Goal: Task Accomplishment & Management: Complete application form

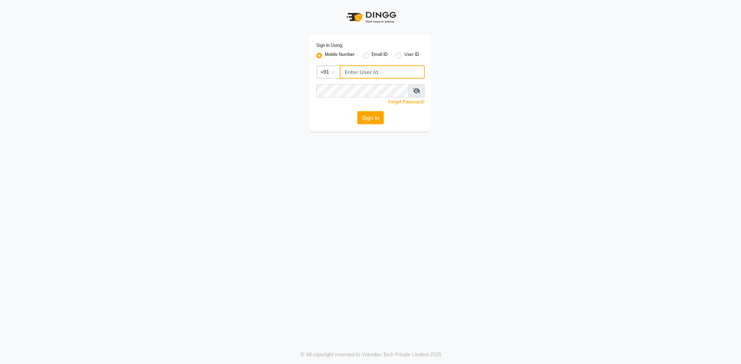
type input "9762921777"
click at [370, 113] on button "Sign In" at bounding box center [370, 117] width 27 height 13
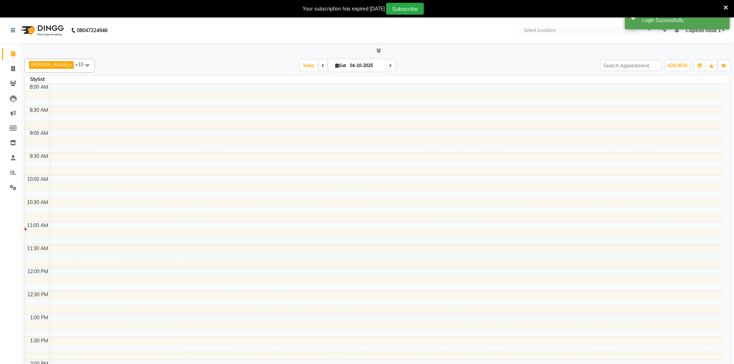
select select "en"
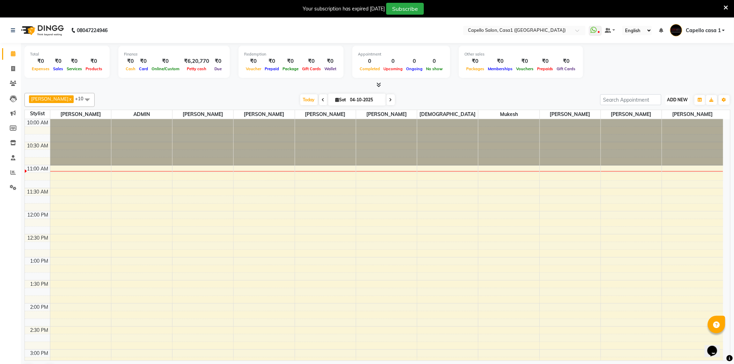
click at [681, 99] on span "ADD NEW" at bounding box center [677, 99] width 21 height 5
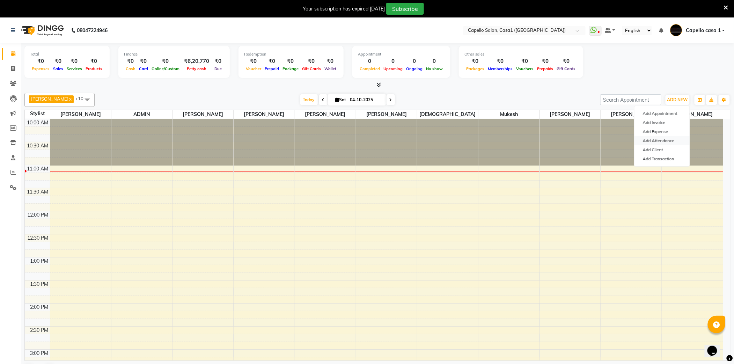
click at [670, 140] on link "Add Attendance" at bounding box center [661, 140] width 55 height 9
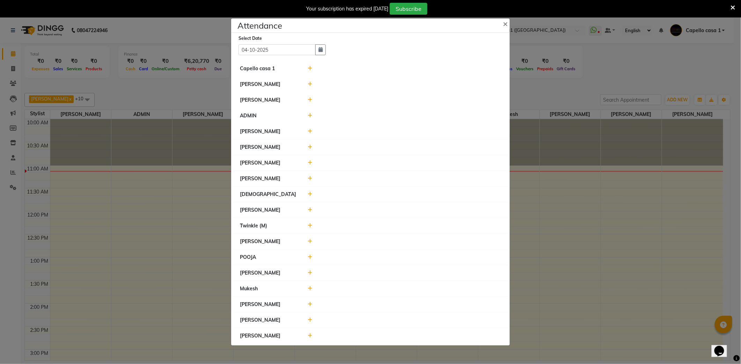
click at [311, 67] on icon at bounding box center [310, 68] width 5 height 5
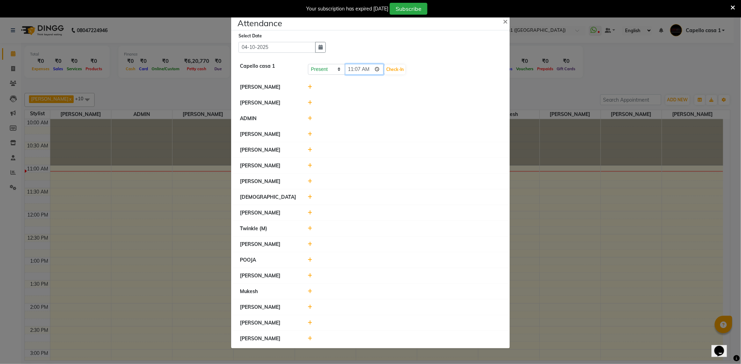
click at [352, 69] on input "11:07" at bounding box center [364, 69] width 39 height 11
click at [352, 69] on input "04:07" at bounding box center [364, 69] width 39 height 11
type input "10:47"
click at [402, 70] on button "Check-In" at bounding box center [394, 70] width 21 height 10
click at [310, 84] on icon at bounding box center [310, 85] width 5 height 5
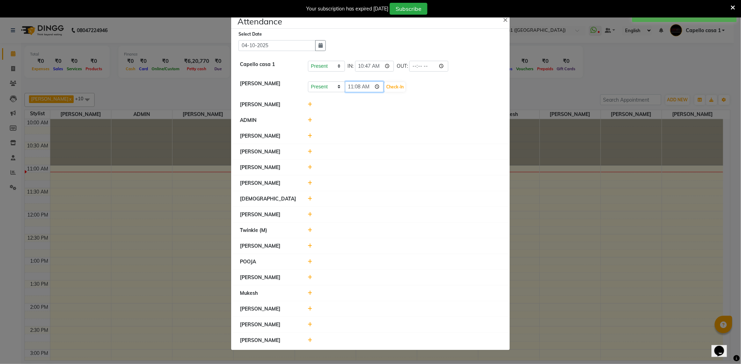
click at [359, 88] on input "11:08" at bounding box center [364, 86] width 39 height 11
type input "11:00"
click at [393, 87] on button "Check-In" at bounding box center [394, 87] width 21 height 10
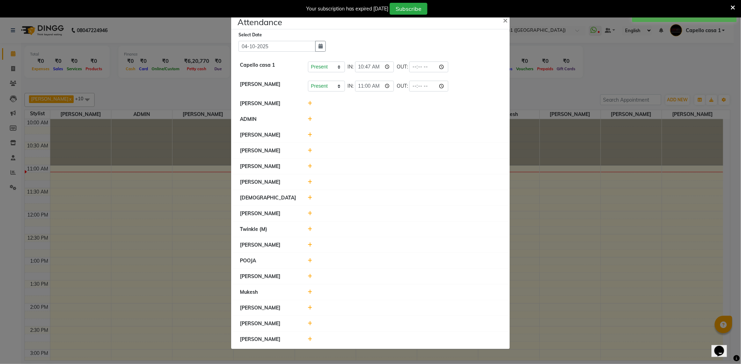
click at [309, 104] on icon at bounding box center [310, 103] width 5 height 5
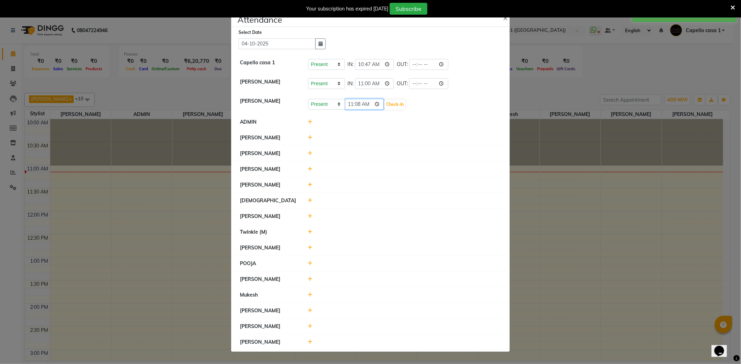
click at [358, 105] on input "11:08" at bounding box center [364, 104] width 39 height 11
type input "11:05"
click at [400, 106] on button "Check-In" at bounding box center [394, 104] width 21 height 10
click at [309, 153] on icon at bounding box center [310, 152] width 5 height 5
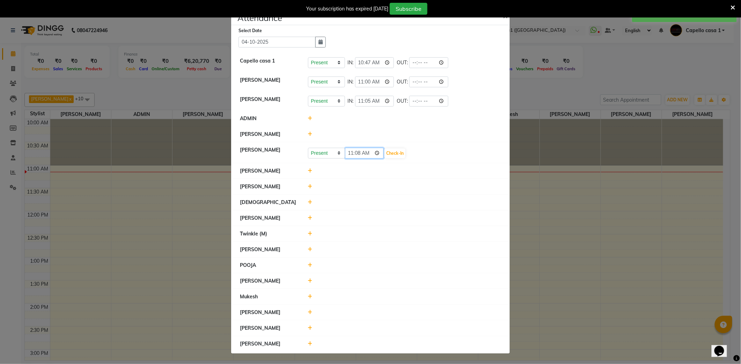
click at [356, 153] on input "11:08" at bounding box center [364, 153] width 39 height 11
type input "11:00"
click at [399, 154] on button "Check-In" at bounding box center [394, 153] width 21 height 10
click at [309, 166] on div at bounding box center [405, 169] width 204 height 7
click at [309, 170] on icon at bounding box center [310, 169] width 5 height 5
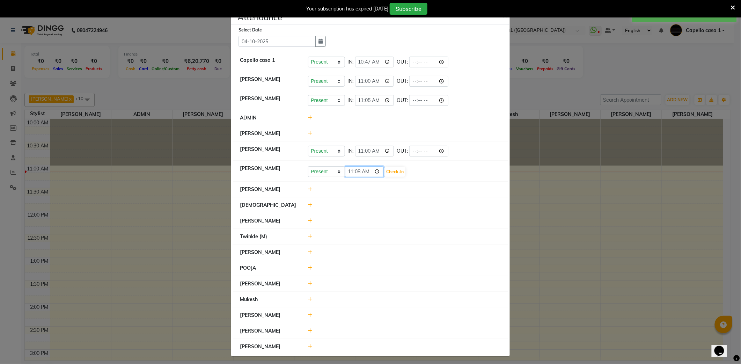
drag, startPoint x: 352, startPoint y: 172, endPoint x: 348, endPoint y: 172, distance: 3.8
click at [349, 172] on input "11:08" at bounding box center [364, 171] width 39 height 11
click at [347, 172] on input "11:08" at bounding box center [364, 171] width 39 height 11
type input "10:58"
click at [391, 175] on button "Check-In" at bounding box center [394, 172] width 21 height 10
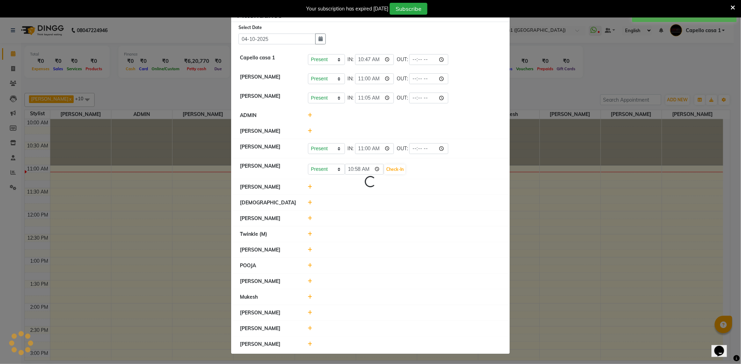
scroll to position [3, 0]
click at [308, 218] on icon at bounding box center [310, 218] width 5 height 5
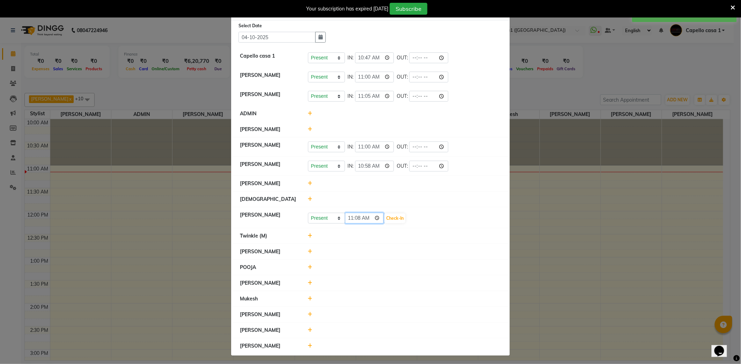
click at [348, 221] on input "11:08" at bounding box center [364, 218] width 39 height 11
type input "10:47"
click at [401, 216] on button "Check-In" at bounding box center [394, 218] width 21 height 10
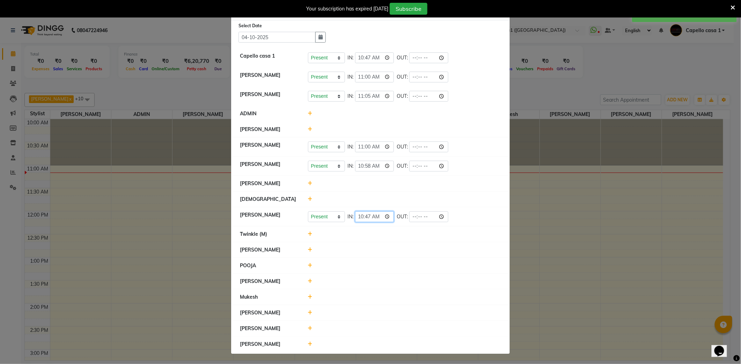
click at [363, 216] on input "10:47" at bounding box center [374, 216] width 39 height 11
type input "10:50"
click at [452, 220] on div "Present Absent Late Half Day Weekly Off IN: 10:50 OUT:" at bounding box center [404, 216] width 193 height 11
click at [308, 235] on icon at bounding box center [310, 233] width 5 height 5
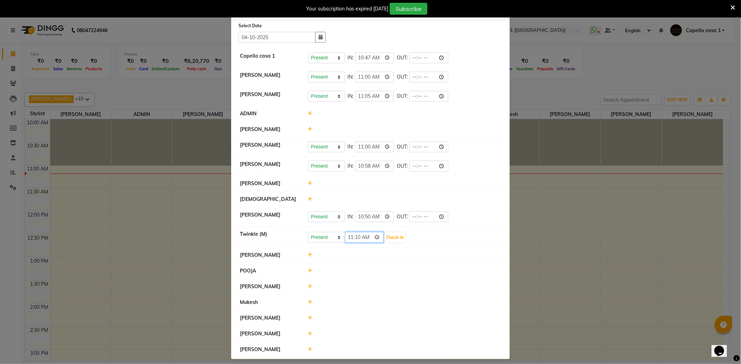
click at [350, 240] on input "11:10" at bounding box center [364, 237] width 39 height 11
type input "10:47"
click at [388, 242] on button "Check-In" at bounding box center [394, 237] width 21 height 10
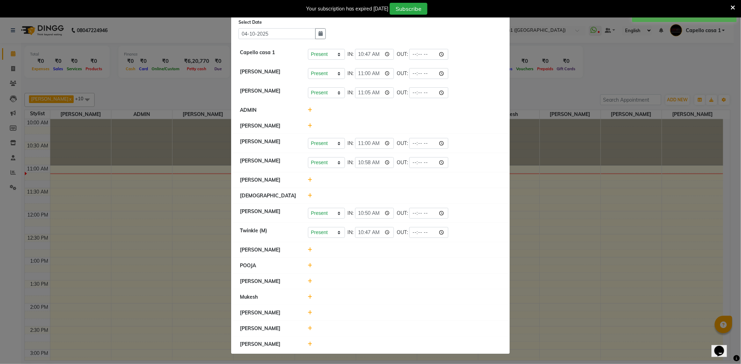
scroll to position [10, 0]
click at [308, 262] on span at bounding box center [310, 265] width 5 height 6
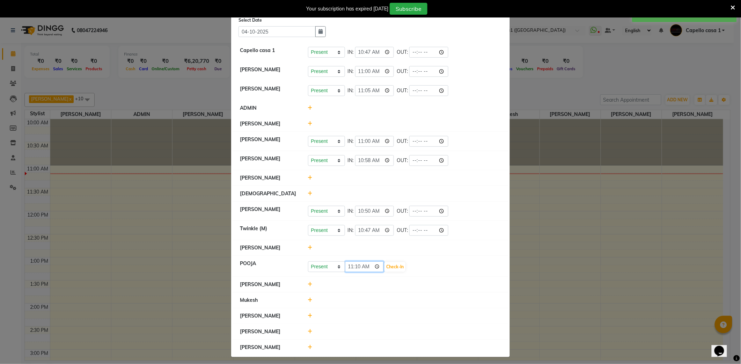
click at [346, 269] on input "11:10" at bounding box center [364, 266] width 39 height 11
type input "10:58"
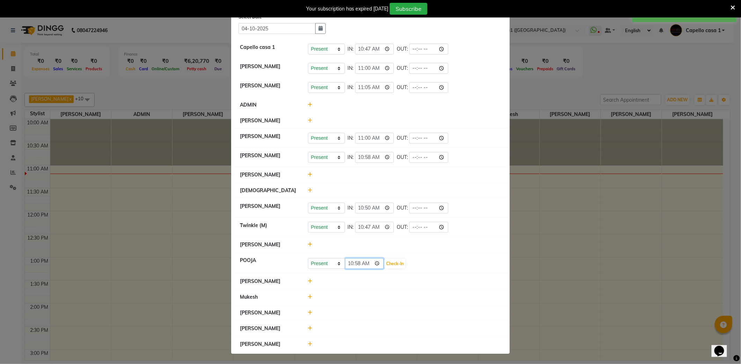
scroll to position [15, 0]
click at [395, 266] on button "Check-In" at bounding box center [394, 264] width 21 height 10
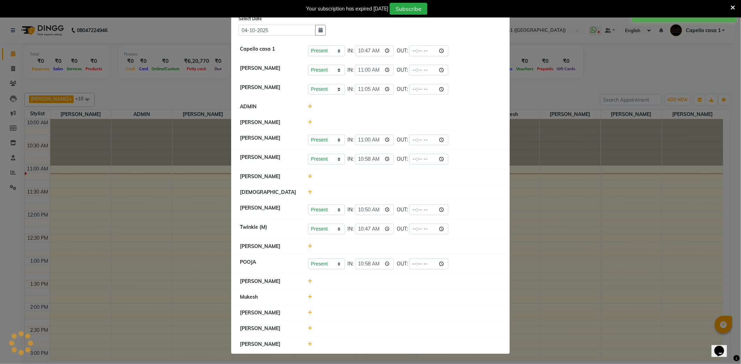
scroll to position [13, 0]
click at [308, 343] on icon at bounding box center [310, 343] width 5 height 5
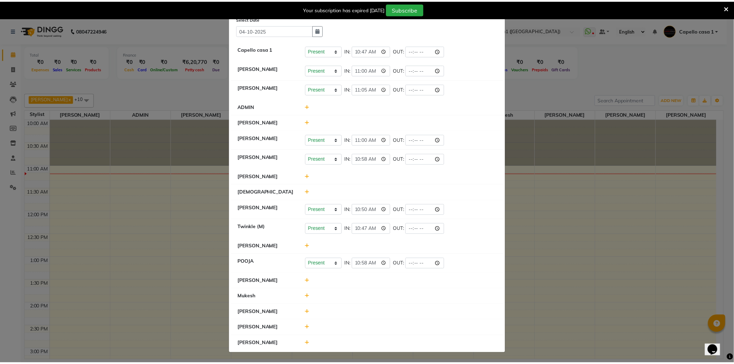
scroll to position [15, 0]
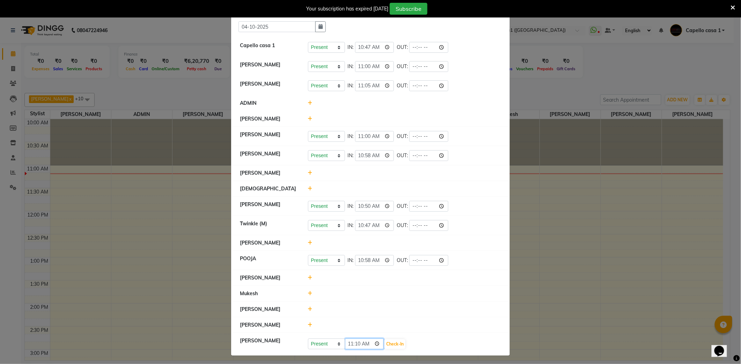
click at [358, 347] on input "11:10" at bounding box center [364, 343] width 39 height 11
type input "11:09"
click at [399, 347] on button "Check-In" at bounding box center [394, 344] width 21 height 10
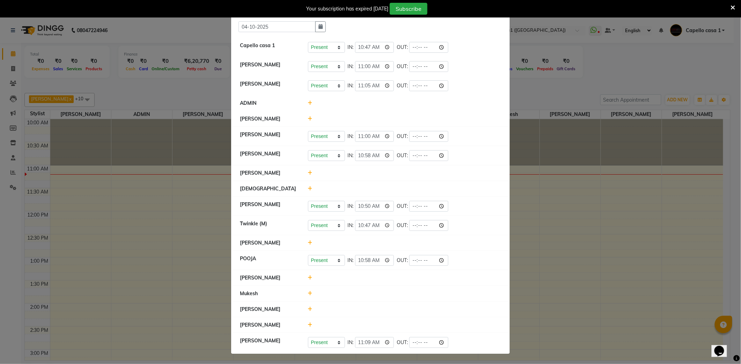
click at [524, 91] on ngb-modal-window "Attendance × Select Date [DATE] Capello casa 1 Present Absent Late Half Day Wee…" at bounding box center [370, 182] width 741 height 364
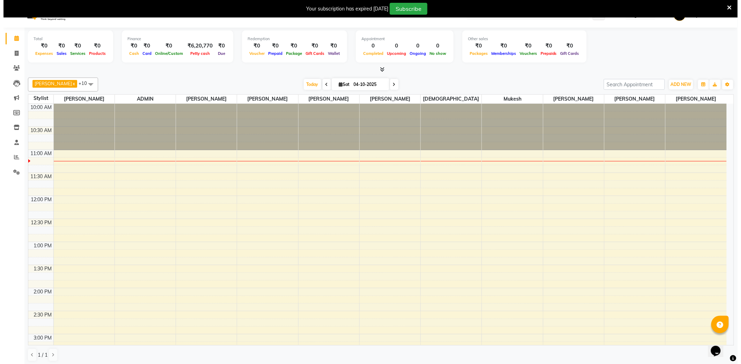
scroll to position [18, 0]
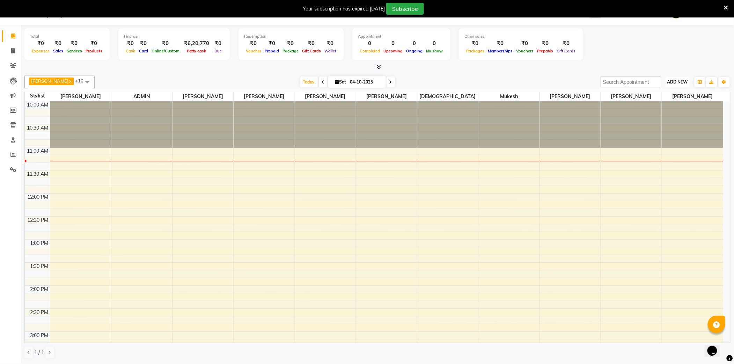
click at [680, 80] on span "ADD NEW" at bounding box center [677, 81] width 21 height 5
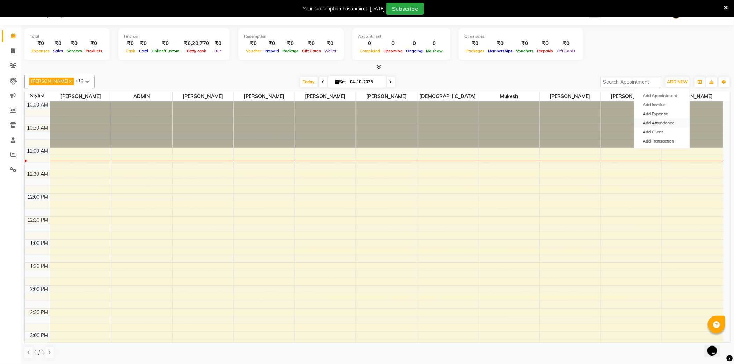
click at [658, 121] on link "Add Attendance" at bounding box center [661, 122] width 55 height 9
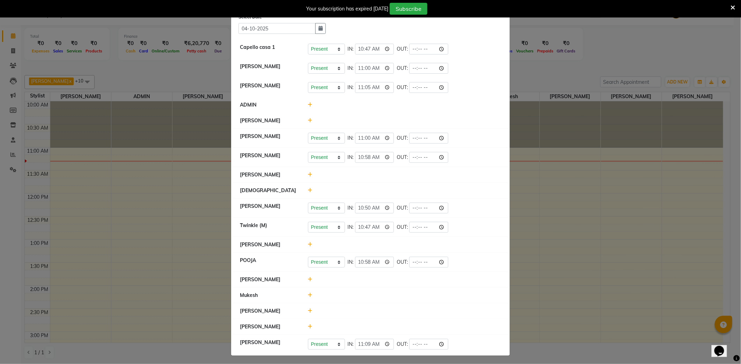
scroll to position [17, 0]
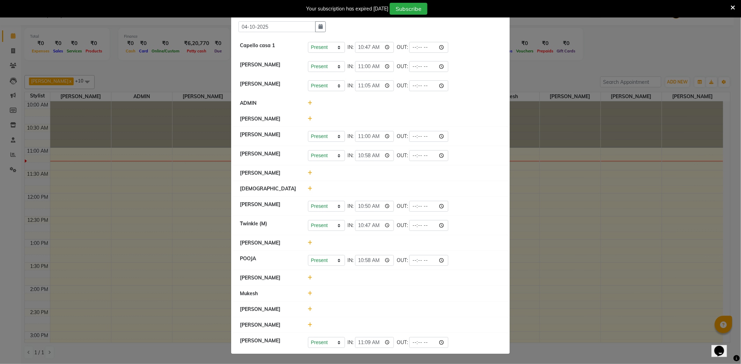
click at [308, 307] on icon at bounding box center [310, 308] width 5 height 5
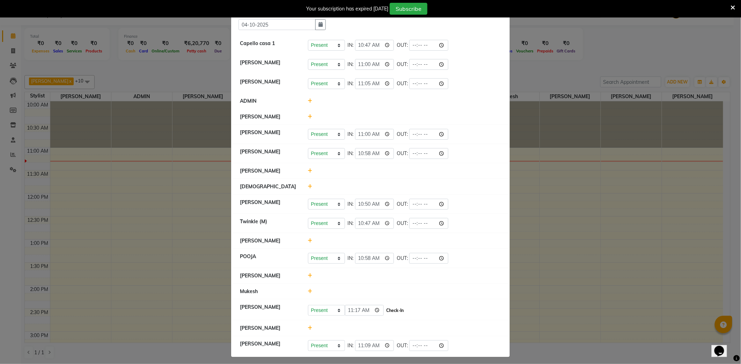
click at [394, 311] on button "Check-In" at bounding box center [394, 310] width 21 height 10
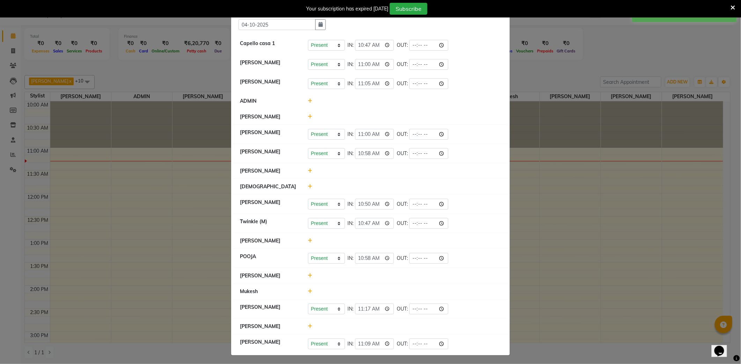
click at [304, 185] on div at bounding box center [405, 186] width 204 height 7
click at [308, 187] on icon at bounding box center [310, 186] width 5 height 5
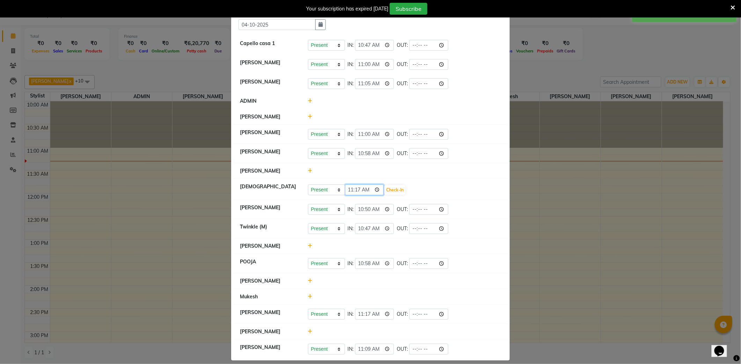
click at [355, 188] on input "11:17" at bounding box center [364, 189] width 39 height 11
type input "11:11"
click at [390, 189] on button "Check-In" at bounding box center [394, 190] width 21 height 10
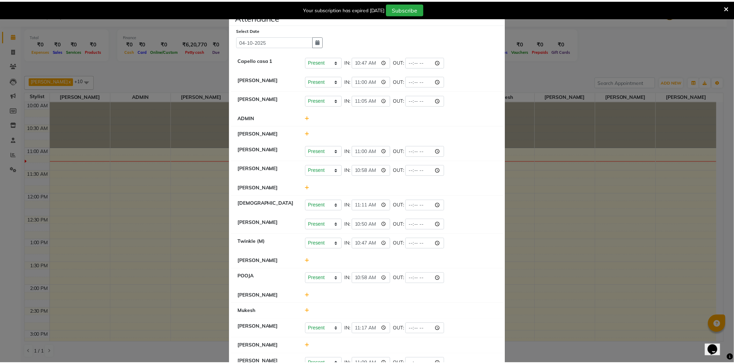
scroll to position [24, 0]
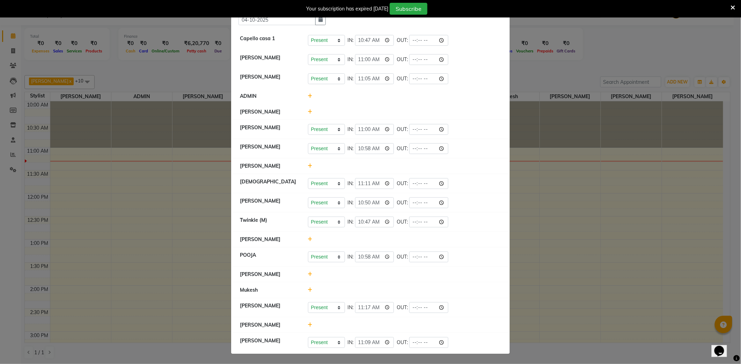
click at [308, 291] on icon at bounding box center [310, 289] width 5 height 5
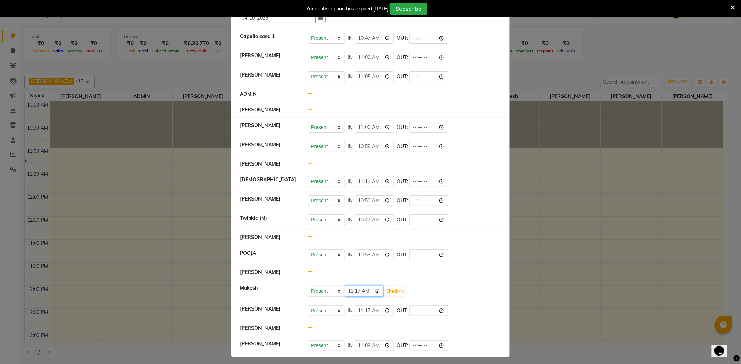
click at [353, 291] on input "11:17" at bounding box center [364, 290] width 39 height 11
type input "11:09"
click at [391, 296] on button "Check-In" at bounding box center [394, 291] width 21 height 10
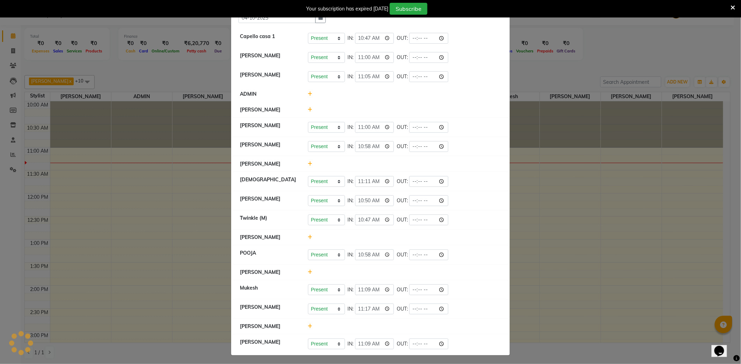
click at [147, 74] on ngb-modal-window "Attendance × Select Date [DATE] Capello casa 1 Present Absent Late Half Day Wee…" at bounding box center [370, 182] width 741 height 364
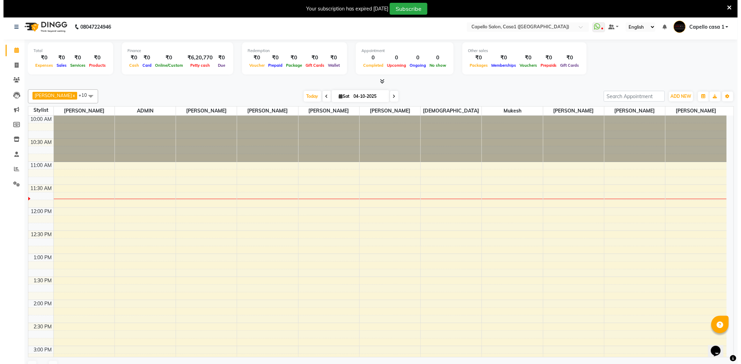
scroll to position [0, 0]
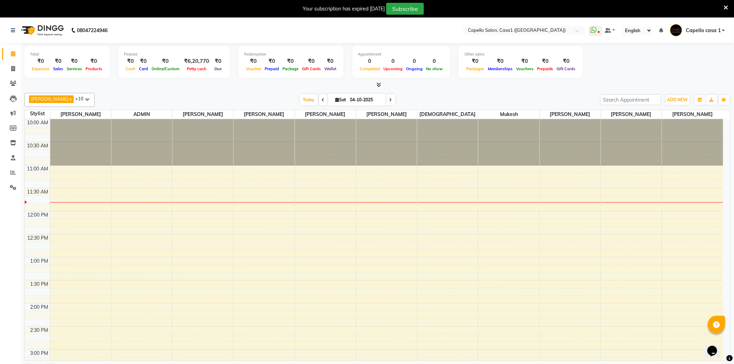
click at [727, 10] on icon at bounding box center [725, 8] width 5 height 6
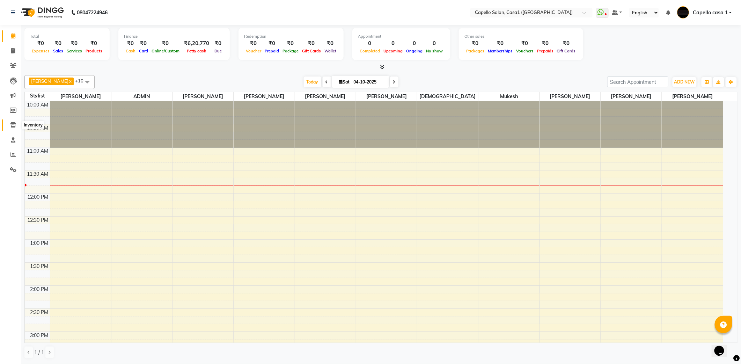
click at [13, 123] on icon at bounding box center [13, 124] width 6 height 5
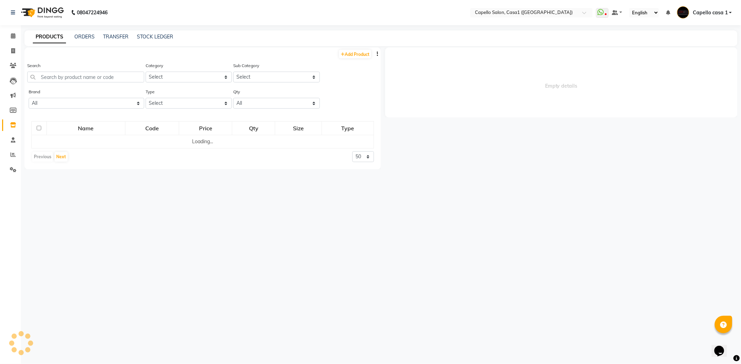
select select
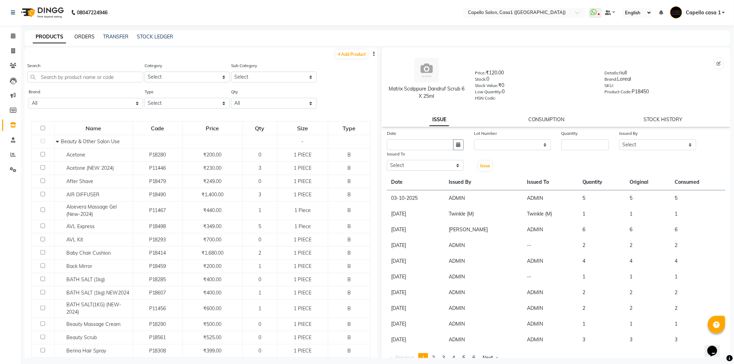
click at [82, 37] on link "ORDERS" at bounding box center [84, 37] width 20 height 6
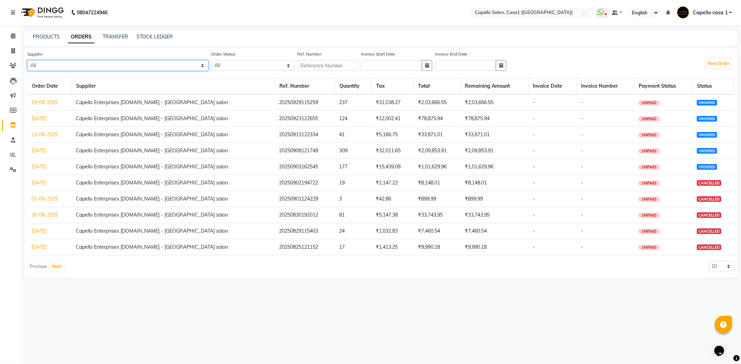
click at [72, 65] on select "All New Durga Emporium - New Durga Emporium Capello Enterprises [DOMAIN_NAME] -…" at bounding box center [117, 65] width 181 height 11
select select "614"
click at [27, 60] on select "All New Durga Emporium - New Durga Emporium Capello Enterprises [DOMAIN_NAME] -…" at bounding box center [117, 65] width 181 height 11
click at [232, 64] on select "All ORDERED PARTIAL-RECEIVED RECEIVED CANCELLED RETURNED" at bounding box center [252, 65] width 83 height 11
click at [211, 60] on select "All ORDERED PARTIAL-RECEIVED RECEIVED CANCELLED RETURNED" at bounding box center [252, 65] width 83 height 11
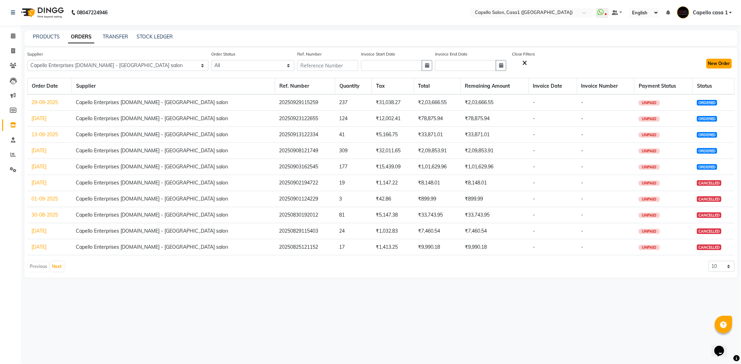
click at [720, 63] on button "New Order" at bounding box center [718, 64] width 25 height 10
select select "true"
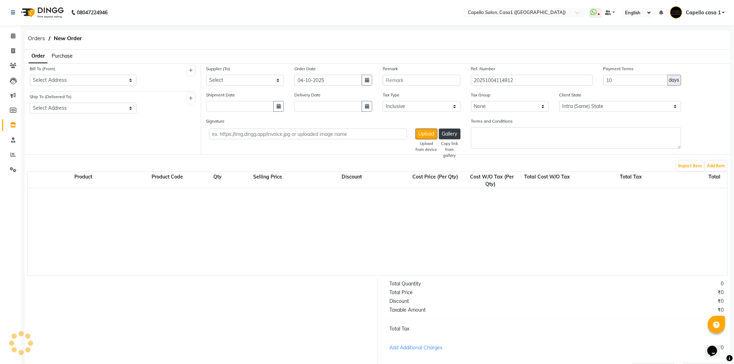
select select "1098"
drag, startPoint x: 102, startPoint y: 77, endPoint x: 95, endPoint y: 76, distance: 7.1
click at [102, 77] on select "Select Address CASA-I" at bounding box center [83, 80] width 107 height 11
select select "94"
click at [30, 75] on select "Select Address CASA-I" at bounding box center [83, 80] width 107 height 11
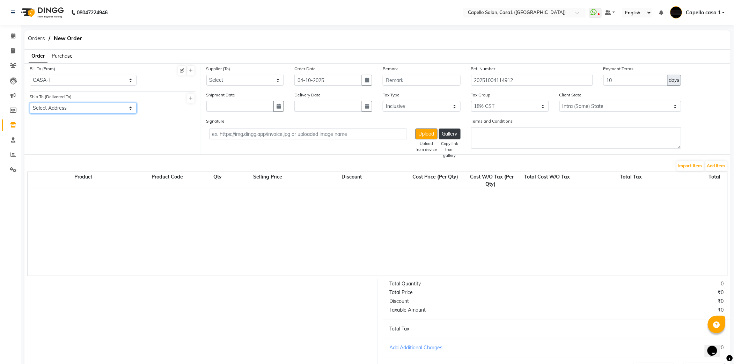
click at [88, 108] on select "Select Address [GEOGRAPHIC_DATA]" at bounding box center [83, 108] width 107 height 11
select select "95"
click at [30, 103] on select "Select Address [GEOGRAPHIC_DATA]" at bounding box center [83, 108] width 107 height 11
click at [254, 77] on select "Select New Durga Emporium - New Durga Emporium Capello Enterprises [DOMAIN_NAME…" at bounding box center [245, 80] width 78 height 11
select select "614"
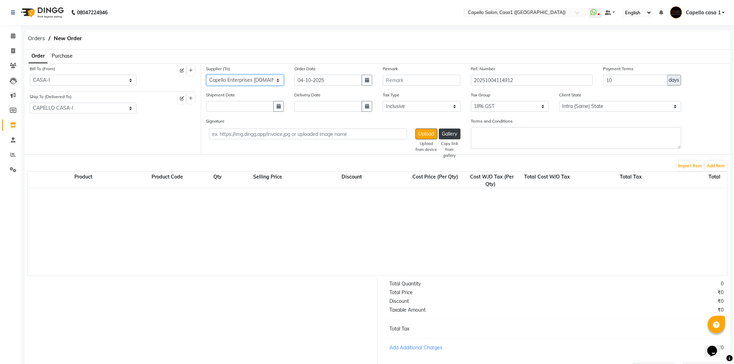
click at [206, 75] on select "Select New Durga Emporium - New Durga Emporium Capello Enterprises [DOMAIN_NAME…" at bounding box center [245, 80] width 78 height 11
click at [212, 103] on input "text" at bounding box center [240, 106] width 68 height 11
select select "10"
select select "2025"
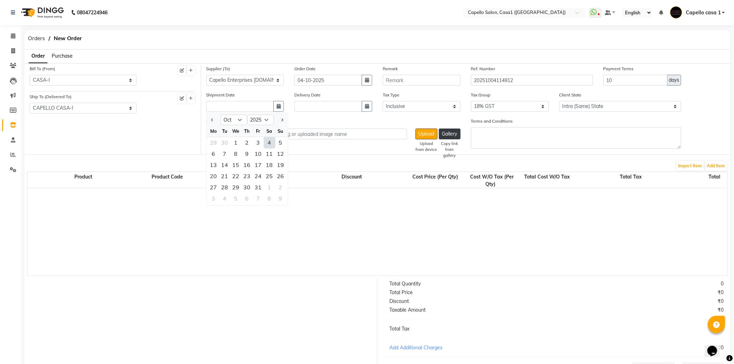
click at [267, 142] on div "4" at bounding box center [269, 142] width 11 height 11
type input "04-10-2025"
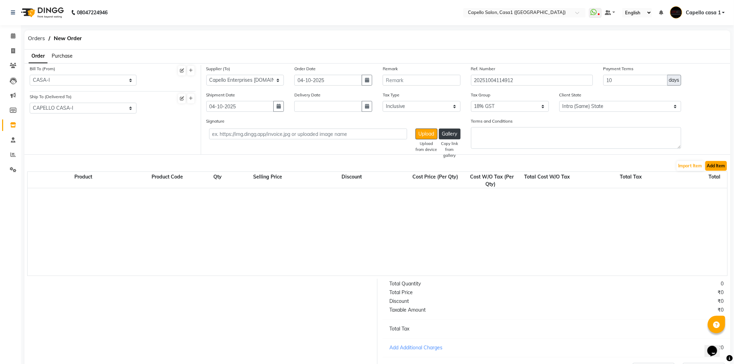
click at [718, 166] on button "Add Item" at bounding box center [716, 166] width 22 height 10
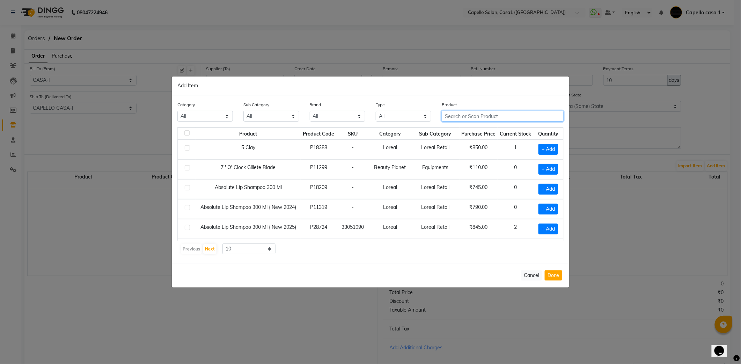
click at [481, 117] on input "text" at bounding box center [502, 116] width 122 height 11
